Goal: Navigation & Orientation: Find specific page/section

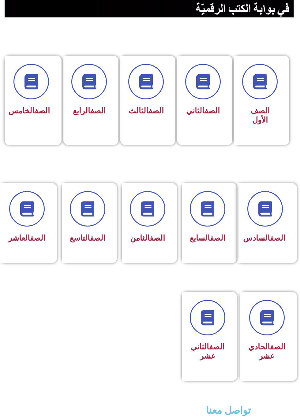
click at [87, 216] on icon at bounding box center [87, 208] width 15 height 15
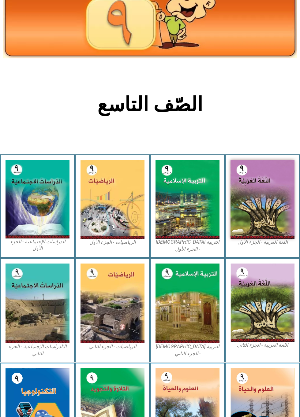
scroll to position [76, 0]
